Goal: Information Seeking & Learning: Learn about a topic

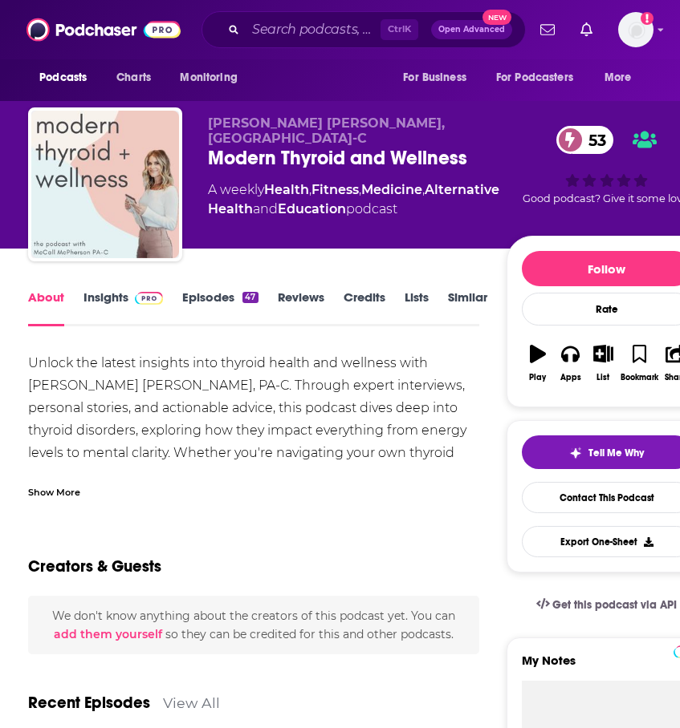
click at [109, 300] on link "Insights" at bounding box center [122, 308] width 79 height 37
